Goal: Information Seeking & Learning: Understand process/instructions

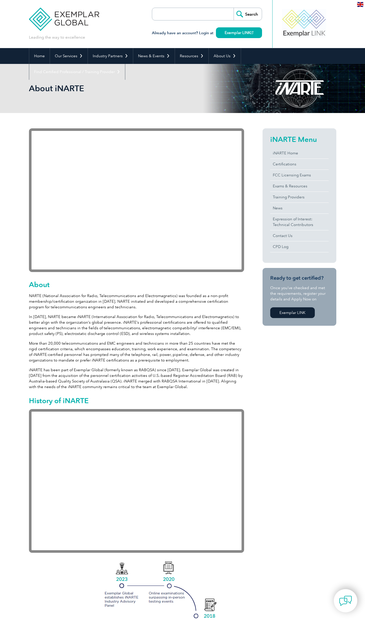
click at [201, 12] on input "search" at bounding box center [182, 14] width 54 height 12
type input "60601"
click at [233, 8] on input "Search" at bounding box center [247, 14] width 28 height 12
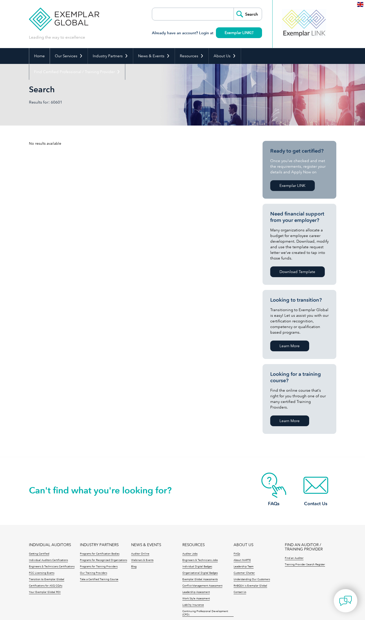
click at [38, 54] on link "Home" at bounding box center [39, 56] width 20 height 16
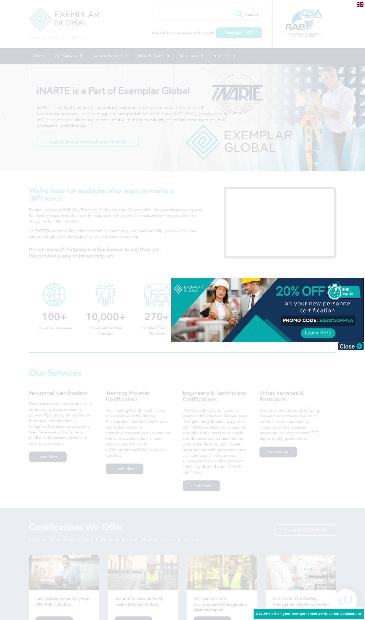
click at [358, 348] on img at bounding box center [351, 347] width 26 height 8
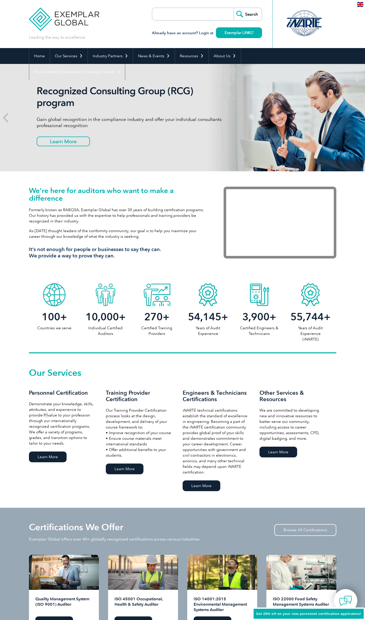
click at [258, 296] on div at bounding box center [258, 294] width 51 height 26
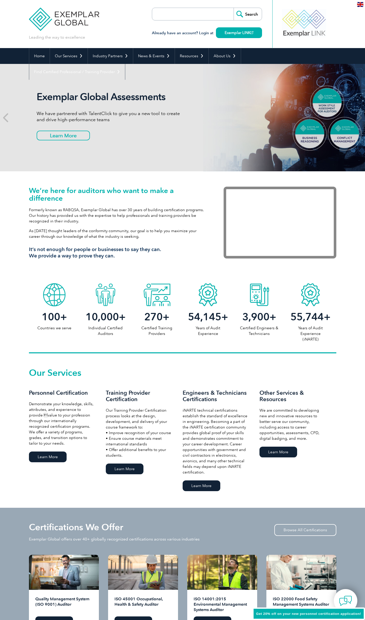
click at [200, 487] on link "Learn More" at bounding box center [201, 486] width 38 height 11
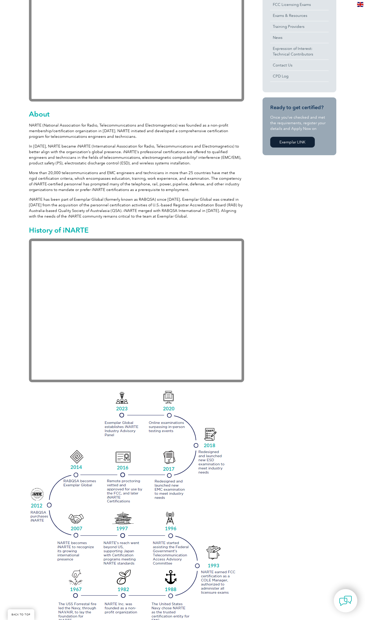
scroll to position [85, 0]
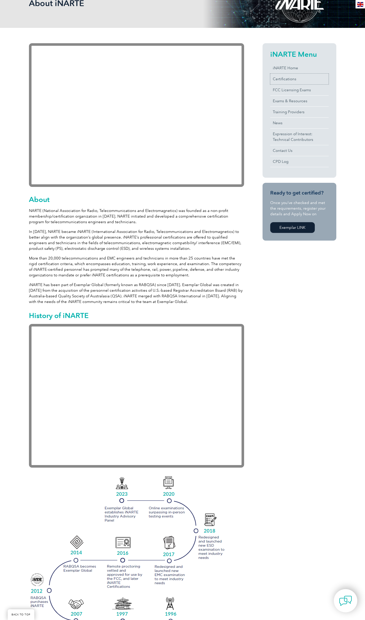
click at [278, 77] on link "Certifications" at bounding box center [299, 79] width 58 height 11
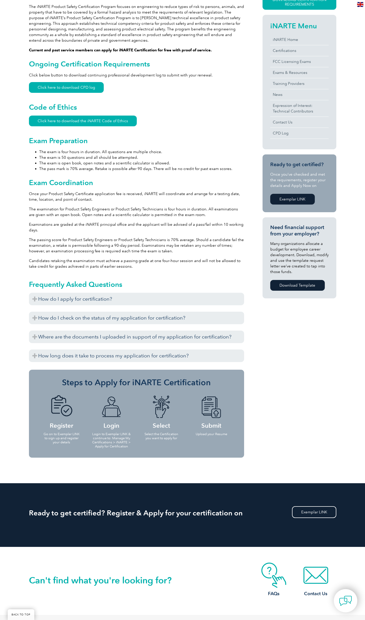
scroll to position [256, 0]
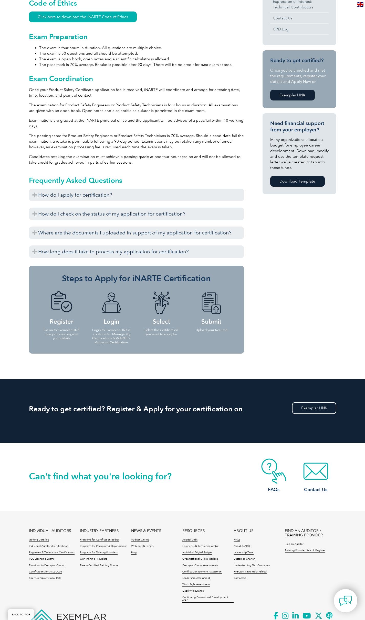
click at [69, 199] on h3 "How do I apply for certification?" at bounding box center [136, 195] width 215 height 13
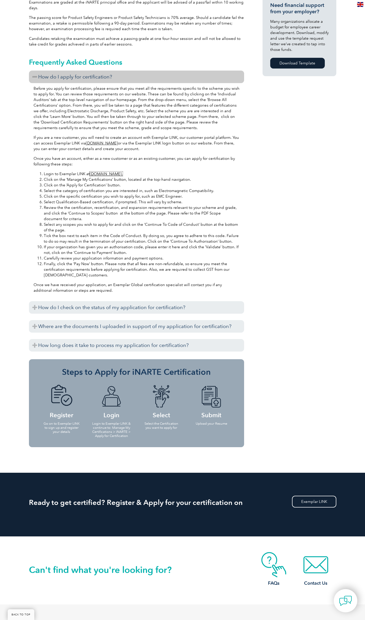
scroll to position [242, 0]
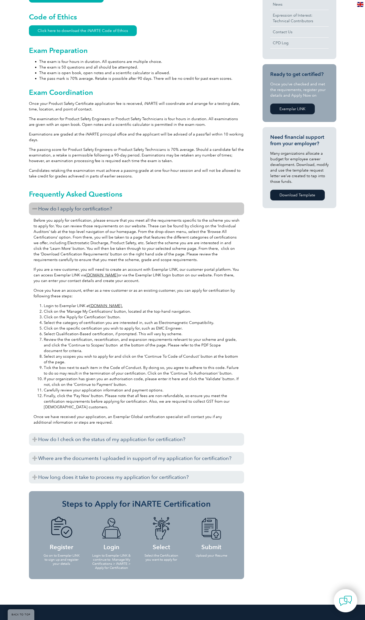
click at [71, 442] on h3 "How do I check on the status of my application for certification?" at bounding box center [136, 439] width 215 height 13
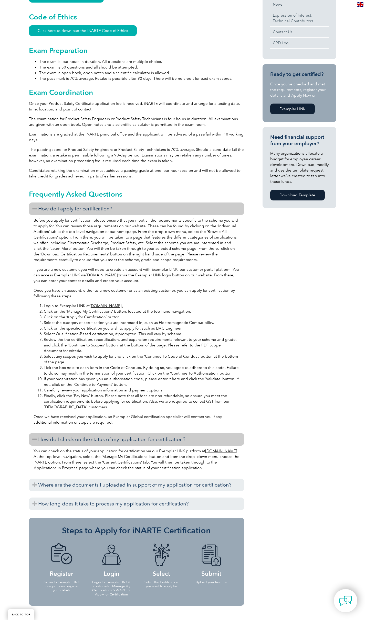
scroll to position [327, 0]
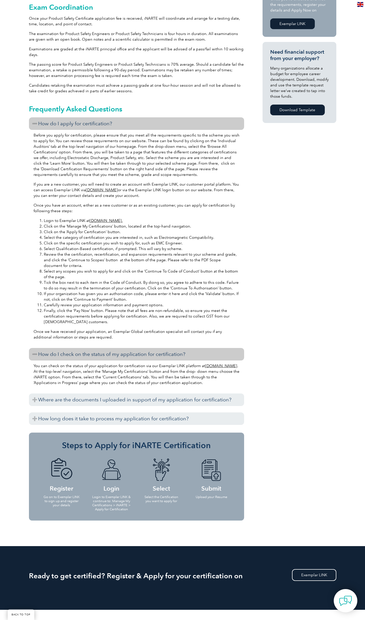
click at [115, 401] on h3 "Where are the documents I uploaded in support of my application for certificati…" at bounding box center [136, 400] width 215 height 13
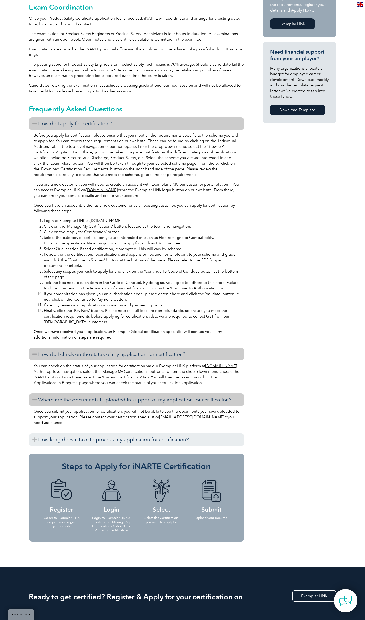
click at [108, 437] on h3 "How long does it take to process my application for certification?" at bounding box center [136, 440] width 215 height 13
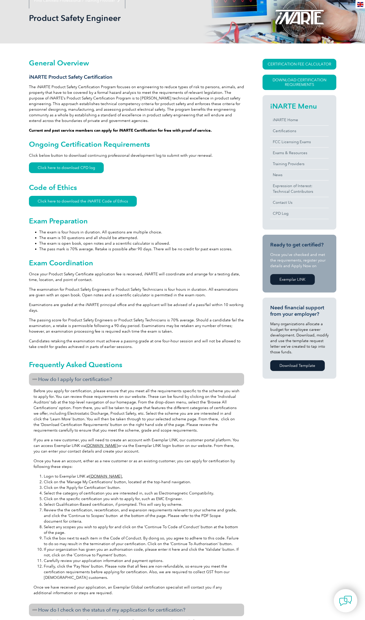
scroll to position [0, 0]
